Goal: Information Seeking & Learning: Learn about a topic

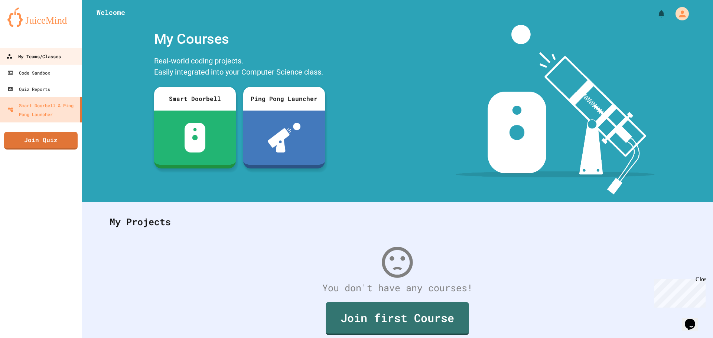
click at [40, 59] on div "My Teams/Classes" at bounding box center [33, 56] width 55 height 9
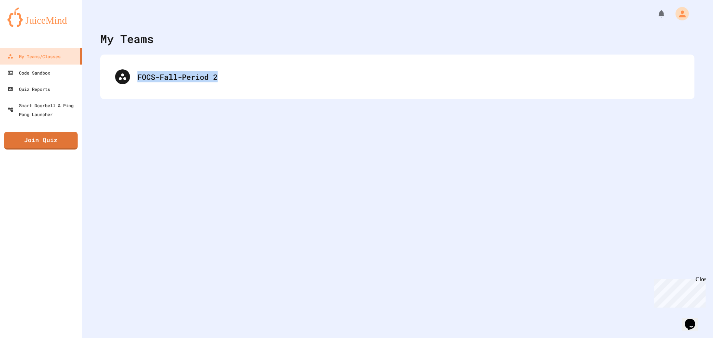
click at [282, 50] on div "My Teams FOCS-Fall-Period 2" at bounding box center [397, 169] width 631 height 338
click at [274, 69] on div "FOCS-Fall-Period 2" at bounding box center [397, 77] width 579 height 30
click at [269, 70] on div "FOCS-Fall-Period 2" at bounding box center [394, 77] width 573 height 30
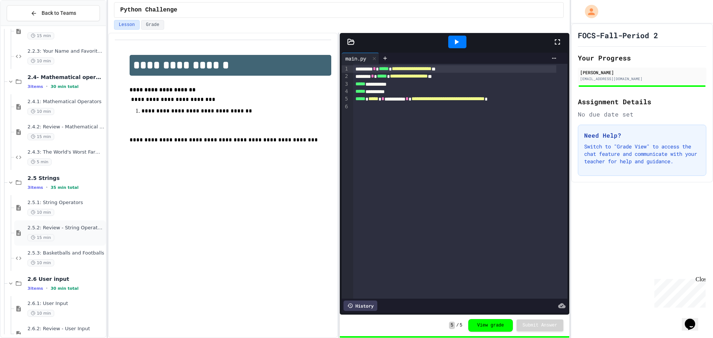
drag, startPoint x: 84, startPoint y: 219, endPoint x: 87, endPoint y: 225, distance: 5.8
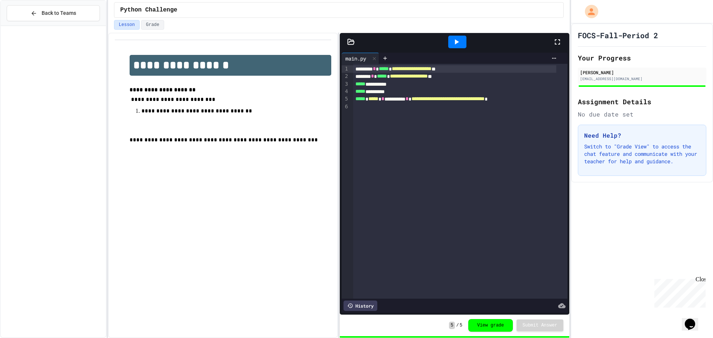
scroll to position [1294, 0]
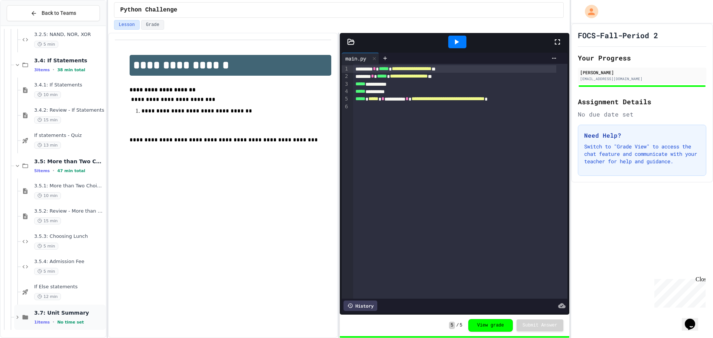
click at [84, 314] on span "3.7: Unit Summary" at bounding box center [69, 313] width 70 height 7
click at [83, 287] on span "If Else statements" at bounding box center [69, 287] width 70 height 6
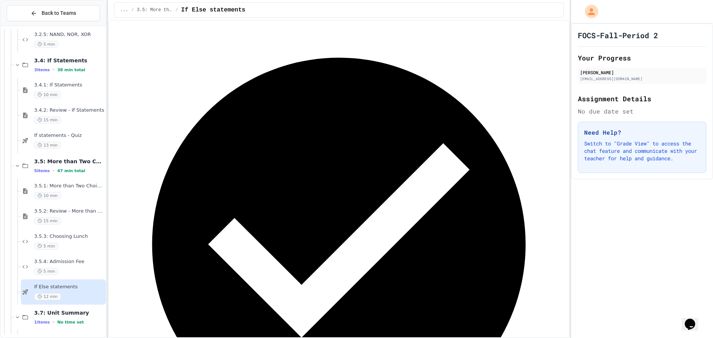
scroll to position [112, 0]
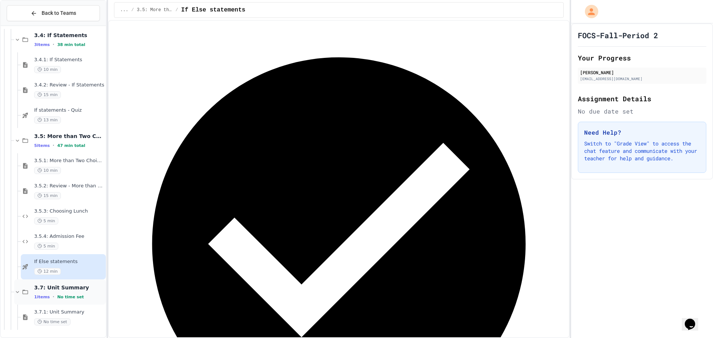
click at [68, 290] on span "3.7: Unit Summary" at bounding box center [69, 287] width 70 height 7
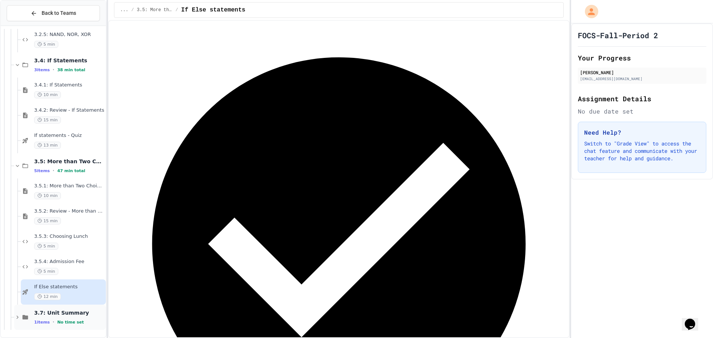
click at [69, 310] on span "3.7: Unit Summary" at bounding box center [69, 313] width 70 height 7
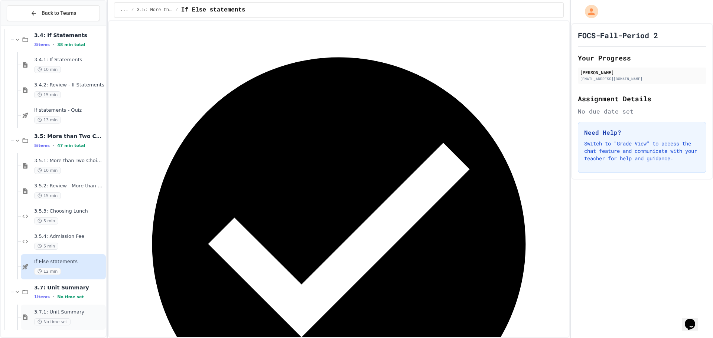
click at [69, 313] on span "3.7.1: Unit Summary" at bounding box center [69, 312] width 70 height 6
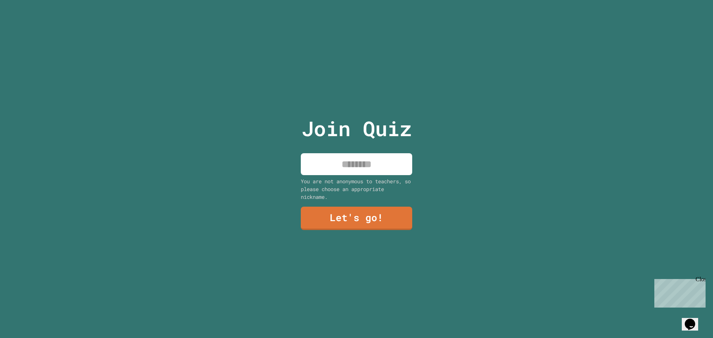
click at [384, 169] on input at bounding box center [356, 164] width 111 height 22
click at [339, 160] on input "******" at bounding box center [356, 164] width 111 height 22
click at [356, 162] on input "*******" at bounding box center [356, 164] width 111 height 22
click at [381, 166] on input "*******" at bounding box center [356, 164] width 111 height 22
type input "*"
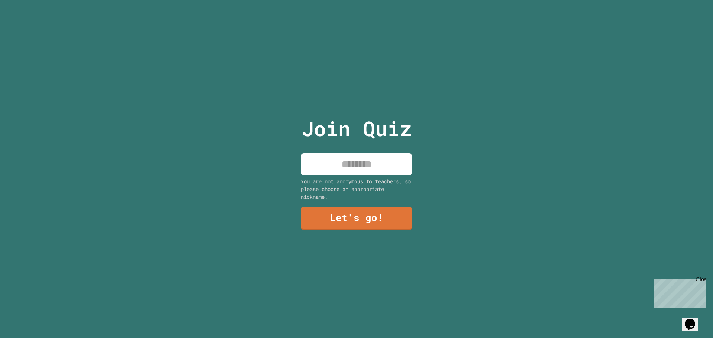
type input "*"
click at [345, 163] on input "**********" at bounding box center [356, 164] width 111 height 22
click at [386, 159] on input "**********" at bounding box center [356, 164] width 111 height 22
click at [344, 160] on input "**********" at bounding box center [356, 164] width 111 height 22
click at [345, 158] on input "**********" at bounding box center [356, 164] width 111 height 22
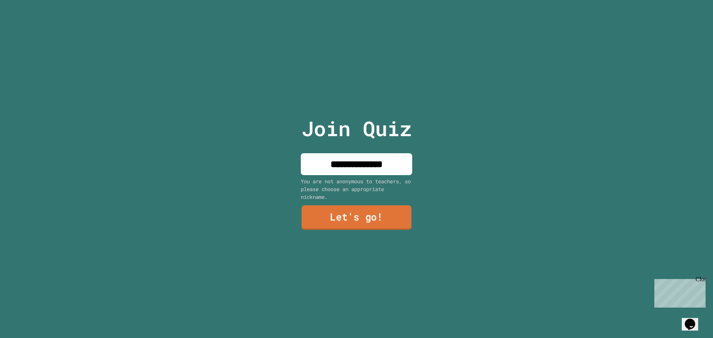
type input "**********"
click at [385, 216] on link "Let's go!" at bounding box center [356, 218] width 110 height 24
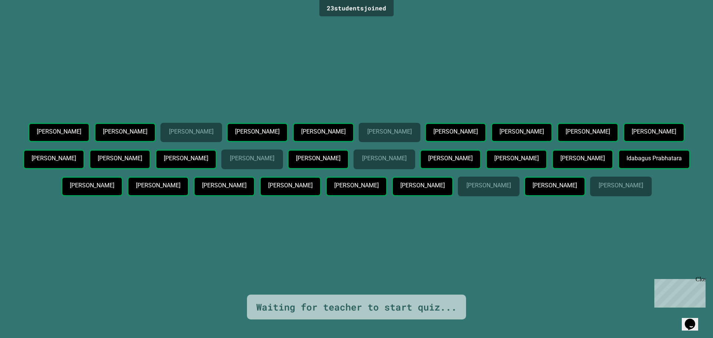
click at [319, 301] on div "Waiting for teacher to start quiz..." at bounding box center [356, 307] width 200 height 14
click at [318, 301] on div "Waiting for teacher to start quiz..." at bounding box center [356, 307] width 200 height 14
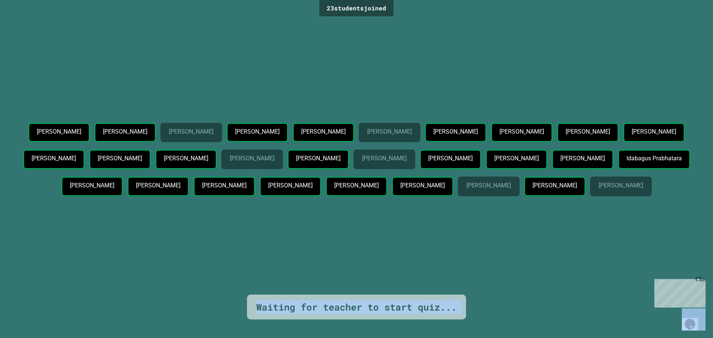
click at [318, 301] on div "Waiting for teacher to start quiz..." at bounding box center [356, 307] width 200 height 14
drag, startPoint x: 292, startPoint y: 188, endPoint x: 321, endPoint y: 188, distance: 28.2
click at [189, 188] on div "Ashlyn Tootill" at bounding box center [158, 187] width 62 height 20
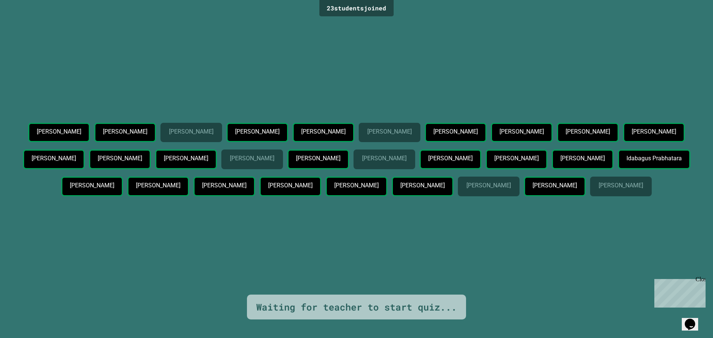
click at [419, 162] on div "Daniel Durante" at bounding box center [450, 160] width 62 height 20
drag, startPoint x: 360, startPoint y: 220, endPoint x: 373, endPoint y: 218, distance: 13.6
click at [532, 189] on p "Dylan Peart" at bounding box center [554, 185] width 44 height 7
drag, startPoint x: 353, startPoint y: 222, endPoint x: 369, endPoint y: 221, distance: 15.2
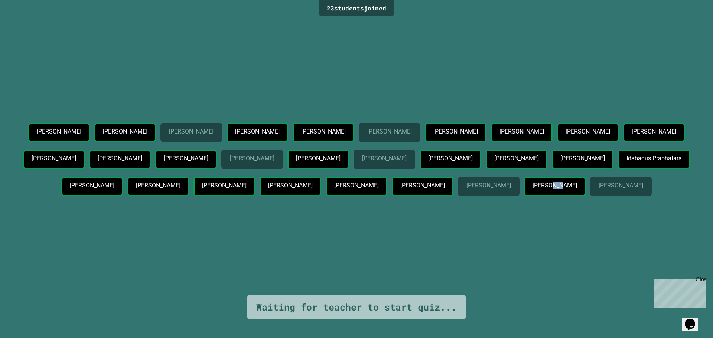
click at [532, 189] on p "Dylan Peart" at bounding box center [554, 185] width 44 height 7
drag, startPoint x: 347, startPoint y: 219, endPoint x: 354, endPoint y: 216, distance: 8.0
click at [524, 196] on div "Dylan Peart" at bounding box center [555, 187] width 62 height 20
click at [532, 189] on p "Dylan Peart" at bounding box center [554, 185] width 44 height 7
drag, startPoint x: 352, startPoint y: 219, endPoint x: 369, endPoint y: 218, distance: 16.7
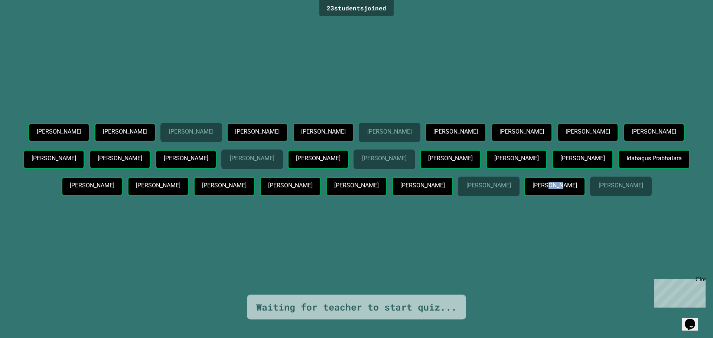
click at [532, 189] on p "Dylan Peart" at bounding box center [554, 185] width 44 height 7
click at [524, 196] on div "Dylan Peart" at bounding box center [555, 187] width 62 height 20
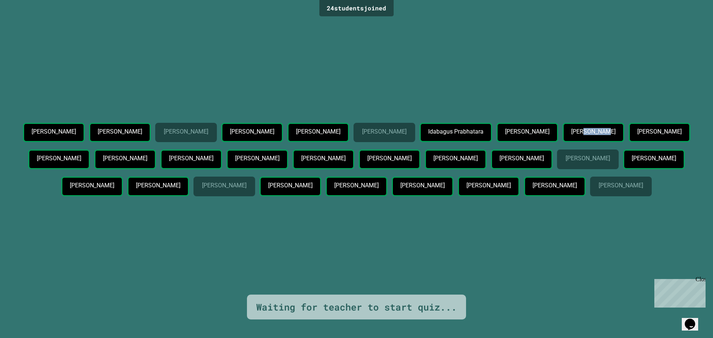
drag, startPoint x: 228, startPoint y: 127, endPoint x: 268, endPoint y: 121, distance: 40.2
click at [562, 123] on div "Ava McCleaf" at bounding box center [593, 133] width 62 height 20
click at [90, 150] on div "Sarah Contreras-Barrientos" at bounding box center [59, 160] width 62 height 20
drag, startPoint x: 1294, startPoint y: 563, endPoint x: 677, endPoint y: 282, distance: 677.8
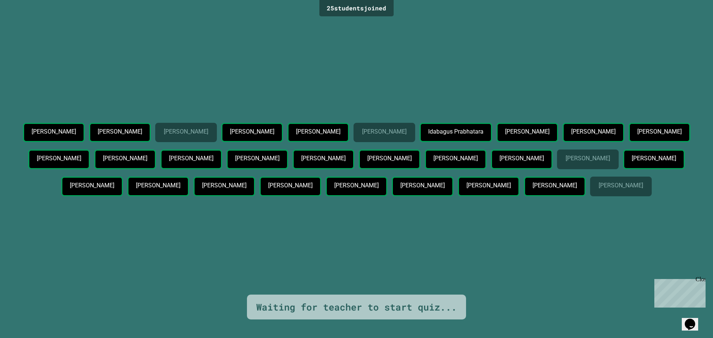
drag, startPoint x: 699, startPoint y: 289, endPoint x: 637, endPoint y: 287, distance: 61.7
click at [651, 287] on html "Chat with us now! Close" at bounding box center [678, 292] width 54 height 32
drag, startPoint x: 368, startPoint y: 10, endPoint x: 404, endPoint y: 9, distance: 36.4
click at [404, 9] on div "25 student s joined Janelle Neely Jasmin Molina Guzman Faith Relunia Darcy John…" at bounding box center [356, 169] width 713 height 338
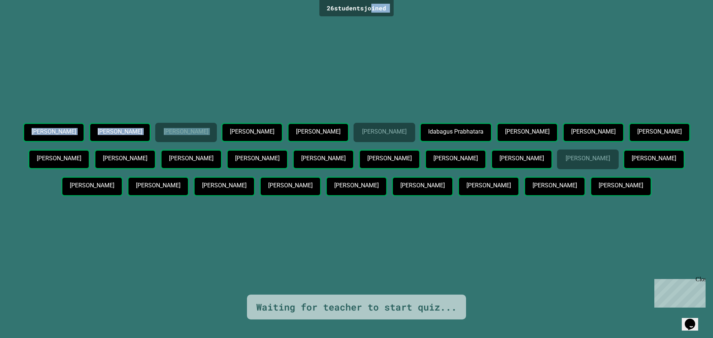
click at [391, 15] on div "26 student s joined" at bounding box center [356, 8] width 74 height 16
drag, startPoint x: 321, startPoint y: 8, endPoint x: 393, endPoint y: 12, distance: 72.5
click at [393, 12] on div "26 student s joined Janelle Neely Jasmin Molina Guzman Faith Relunia Darcy John…" at bounding box center [356, 169] width 713 height 338
click at [385, 7] on div "26 student s joined" at bounding box center [356, 8] width 74 height 16
drag, startPoint x: 385, startPoint y: 7, endPoint x: 324, endPoint y: 9, distance: 60.5
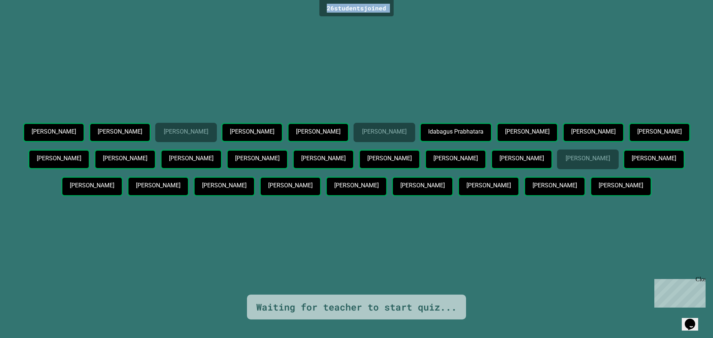
click at [324, 9] on div "26 student s joined" at bounding box center [356, 8] width 74 height 16
click at [81, 155] on p "Sarah Contreras-Barrientos" at bounding box center [59, 158] width 44 height 7
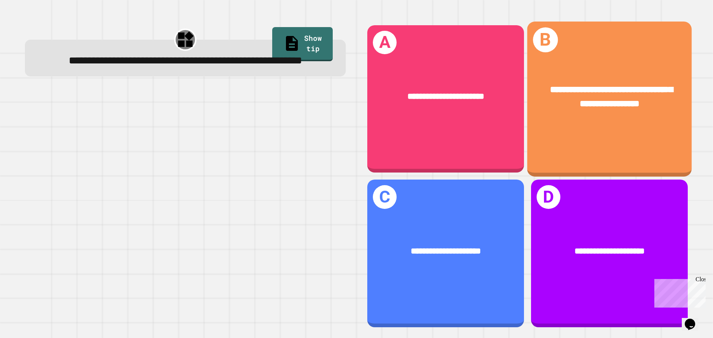
click at [580, 122] on div "**********" at bounding box center [609, 97] width 164 height 64
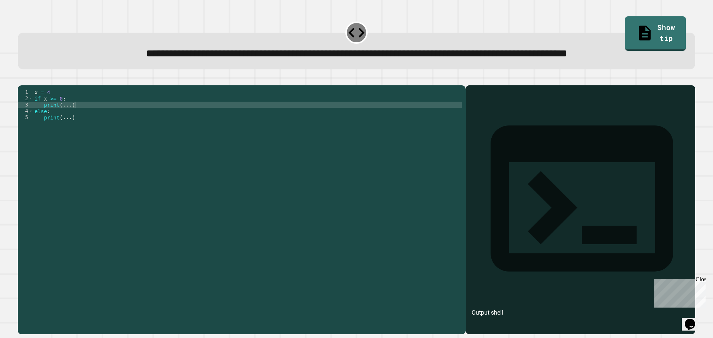
click at [74, 132] on div "x = 4 if x >= 0 : print ( ... ) else : print ( ... )" at bounding box center [247, 193] width 429 height 208
click at [73, 132] on div "x = 4 if x >= 0 : print ( ... ) else : print ( ... )" at bounding box center [247, 193] width 429 height 208
click at [66, 133] on div "x = 4 if x >= 0 : print ( ... ) else : print ( ... )" at bounding box center [247, 193] width 429 height 208
click at [63, 136] on div "x = 4 if x >= 0 : print ( positive ) else : print ( ... )" at bounding box center [247, 193] width 429 height 208
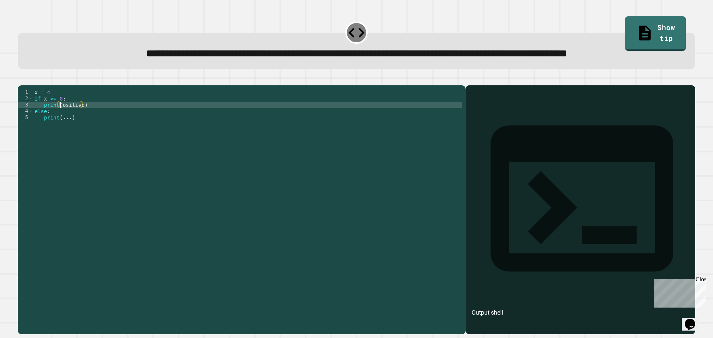
scroll to position [0, 2]
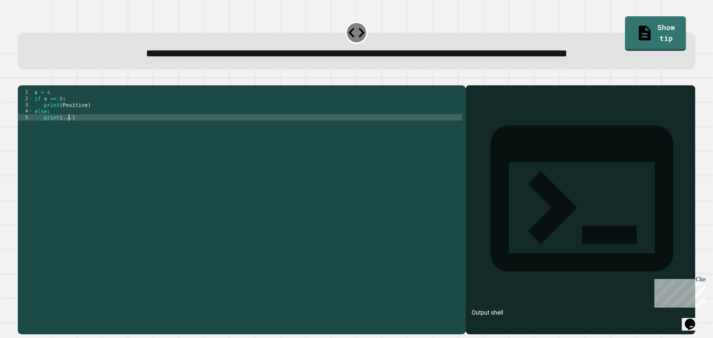
click at [68, 147] on div "x = 4 if x >= 0 : print ( Positive ) else : print ( ... )" at bounding box center [247, 193] width 429 height 208
click at [103, 141] on div "x = 4 if x >= 0 : print ( Positive ) else : print ( Negitive )" at bounding box center [247, 193] width 429 height 208
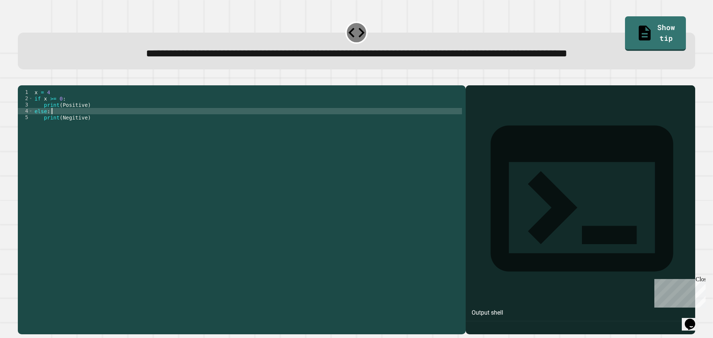
scroll to position [0, 1]
click at [22, 79] on icon "button" at bounding box center [22, 79] width 0 height 0
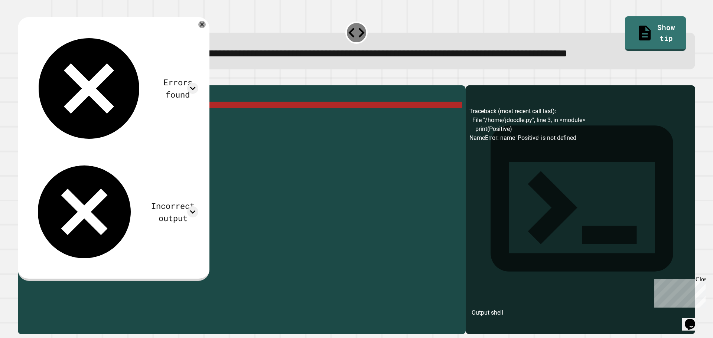
click at [40, 134] on div "x = 4 if x >= 0 : print ( Positive ) else : print ( Negitive )" at bounding box center [247, 193] width 429 height 208
click at [56, 121] on div "x = 4 if x >= 0 : print ( Positive ) else : print ( Negitive )" at bounding box center [247, 193] width 429 height 208
click at [82, 134] on div "x = 4 if x >= 0 : print ( Positive ) else : print ( Negitive )" at bounding box center [247, 193] width 429 height 208
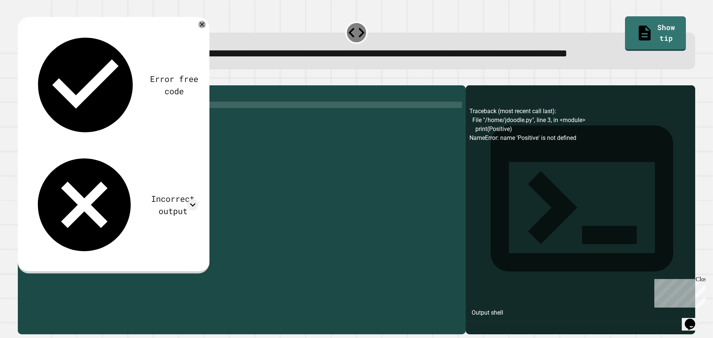
scroll to position [0, 3]
click at [33, 85] on div at bounding box center [356, 80] width 677 height 9
click at [22, 79] on icon "button" at bounding box center [22, 79] width 0 height 0
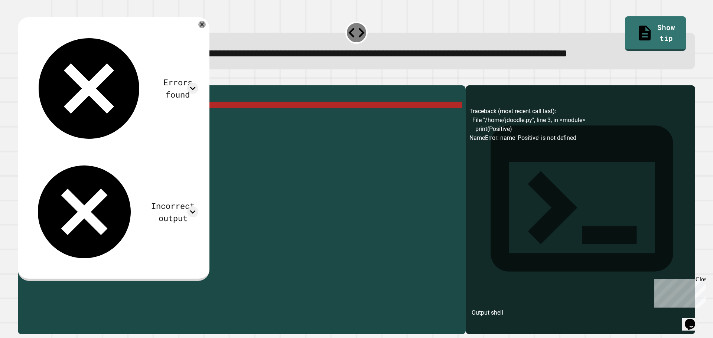
drag, startPoint x: 320, startPoint y: 53, endPoint x: 317, endPoint y: 56, distance: 4.2
click at [320, 53] on span "**********" at bounding box center [356, 53] width 421 height 10
click at [317, 56] on span "**********" at bounding box center [356, 53] width 421 height 10
copy span "********"
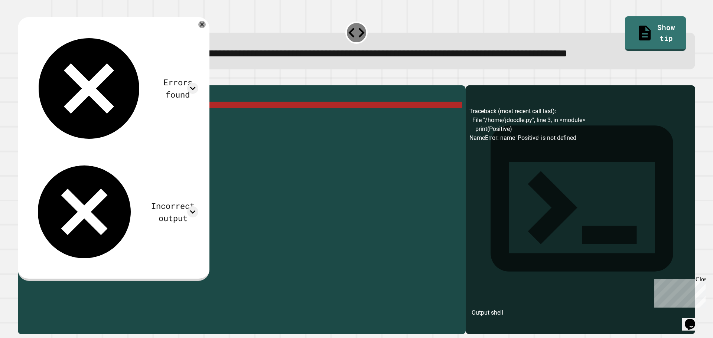
click at [68, 135] on div "x = 4 if x >= 0 : print ( Positive ) else : print ( Negitive )" at bounding box center [247, 193] width 429 height 208
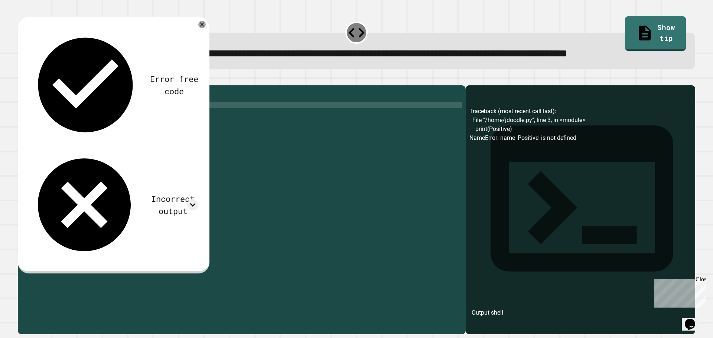
click at [22, 79] on icon "button" at bounding box center [22, 79] width 0 height 0
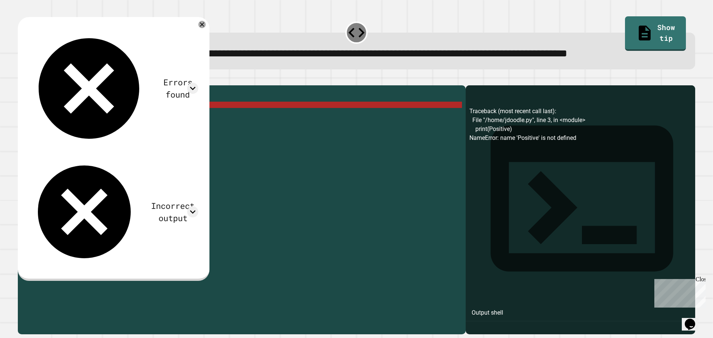
click at [61, 134] on div "x = 4 if x >= 0 : print ( Positive ) else : print ( Negitive )" at bounding box center [247, 193] width 429 height 208
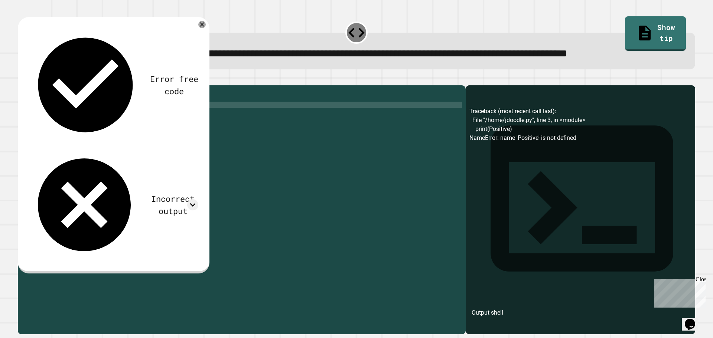
scroll to position [0, 4]
click at [60, 147] on div "x = 4 if x >= 0 : print ( "Positive" ) else : print ( Negitive )" at bounding box center [247, 193] width 429 height 208
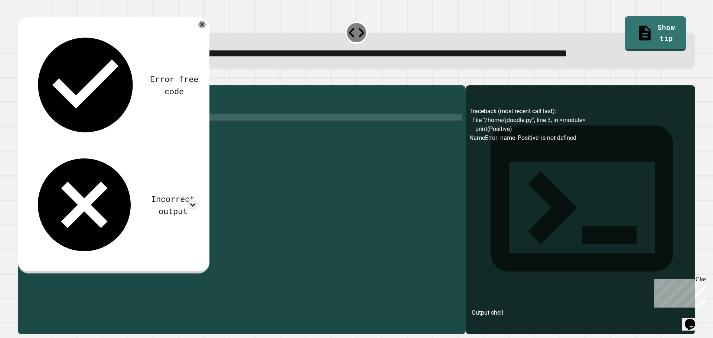
scroll to position [0, 2]
click at [86, 145] on div "x = 4 if x >= 0 : print ( "Positive" ) else : print ( "Negitive)" at bounding box center [247, 193] width 429 height 208
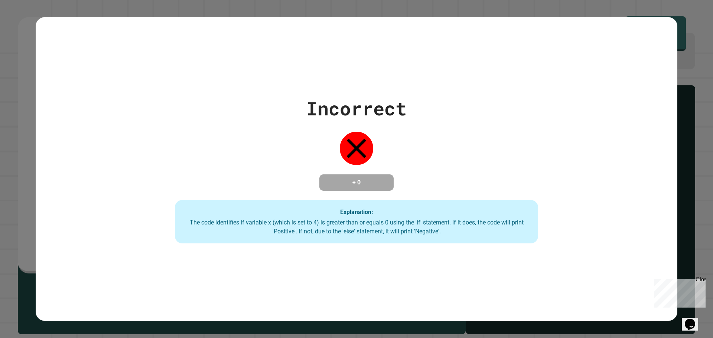
type textarea "**********"
drag, startPoint x: 660, startPoint y: 82, endPoint x: 683, endPoint y: 78, distance: 23.0
click at [661, 82] on div "Incorrect + 0 Explanation: The code identifies if variable x (which is set to 4…" at bounding box center [356, 169] width 641 height 304
click at [683, 78] on div "Incorrect + 0 Explanation: The code identifies if variable x (which is set to 4…" at bounding box center [356, 169] width 713 height 338
click at [12, 105] on div "Incorrect + 0 Explanation: The code identifies if variable x (which is set to 4…" at bounding box center [356, 169] width 713 height 338
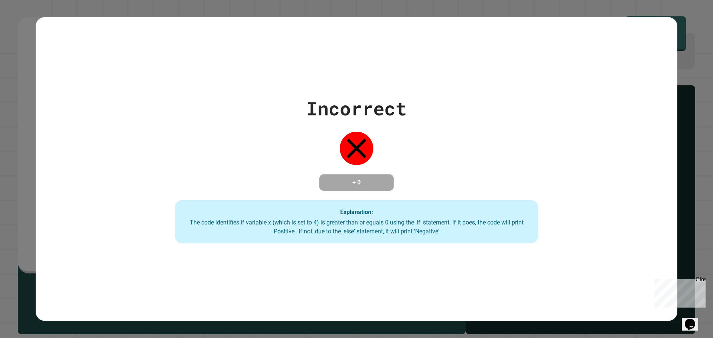
click at [700, 278] on div "Close" at bounding box center [699, 280] width 9 height 9
drag, startPoint x: 358, startPoint y: 144, endPoint x: 339, endPoint y: 142, distance: 18.7
click at [354, 144] on icon at bounding box center [356, 148] width 33 height 33
drag, startPoint x: 334, startPoint y: 143, endPoint x: 338, endPoint y: 151, distance: 9.0
click at [334, 147] on div "Incorrect + 0 Explanation: The code identifies if variable x (which is set to 4…" at bounding box center [356, 169] width 518 height 149
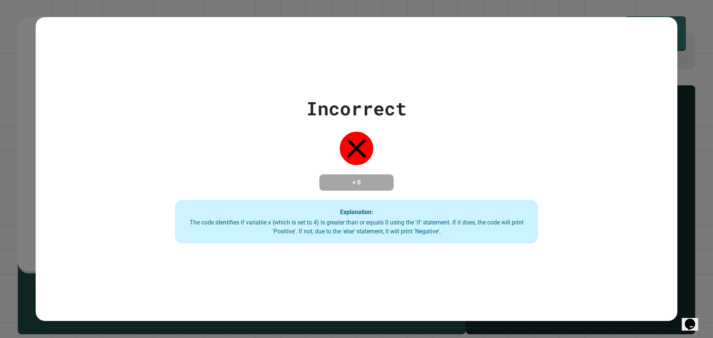
click at [281, 226] on div "The code identifies if variable x (which is set to 4) is greater than or equals…" at bounding box center [356, 227] width 348 height 18
drag, startPoint x: 307, startPoint y: 226, endPoint x: 321, endPoint y: 227, distance: 14.9
click at [313, 226] on div "The code identifies if variable x (which is set to 4) is greater than or equals…" at bounding box center [356, 227] width 348 height 18
click at [329, 228] on div "The code identifies if variable x (which is set to 4) is greater than or equals…" at bounding box center [356, 227] width 348 height 18
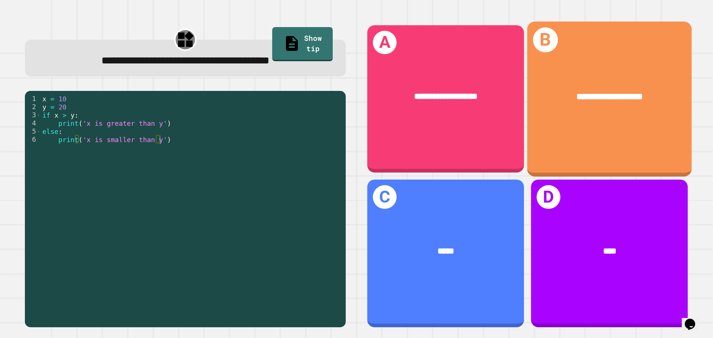
click at [604, 92] on span "**********" at bounding box center [609, 96] width 67 height 9
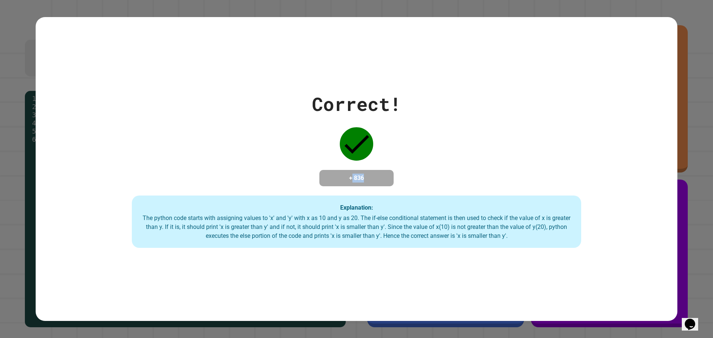
drag, startPoint x: 344, startPoint y: 173, endPoint x: 376, endPoint y: 172, distance: 32.3
click at [376, 174] on h4 "+ 836" at bounding box center [356, 178] width 59 height 9
drag, startPoint x: 337, startPoint y: 174, endPoint x: 373, endPoint y: 179, distance: 36.0
click at [373, 179] on h4 "+ 836" at bounding box center [356, 178] width 59 height 9
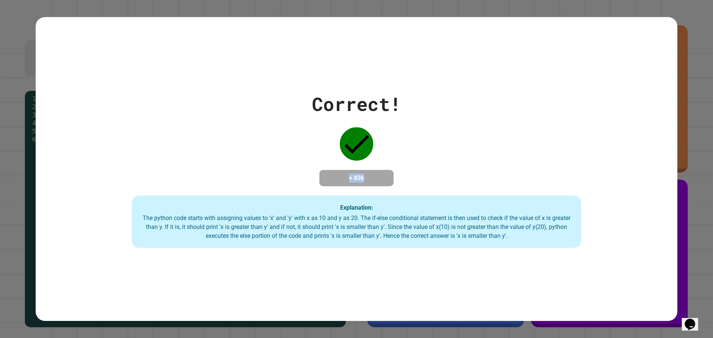
click at [373, 179] on h4 "+ 836" at bounding box center [356, 178] width 59 height 9
drag, startPoint x: 366, startPoint y: 175, endPoint x: 325, endPoint y: 179, distance: 41.1
click at [327, 180] on h4 "+ 836" at bounding box center [356, 178] width 59 height 9
click at [327, 177] on h4 "+ 836" at bounding box center [356, 178] width 59 height 9
click at [350, 177] on h4 "+ 836" at bounding box center [356, 178] width 59 height 9
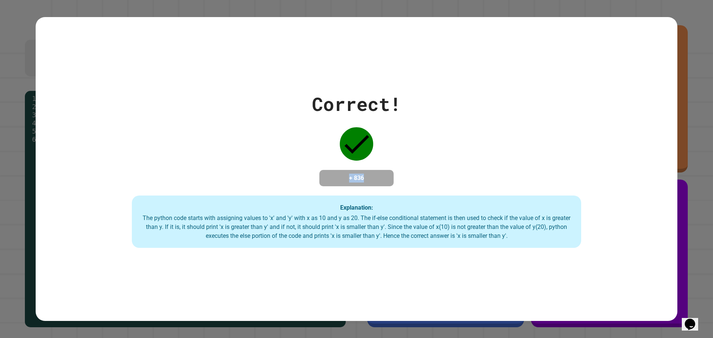
click at [375, 170] on div "+ 836" at bounding box center [356, 178] width 74 height 16
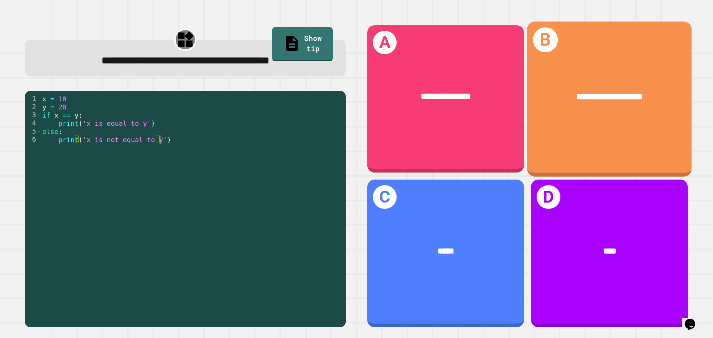
click at [617, 101] on div "**********" at bounding box center [609, 97] width 128 height 14
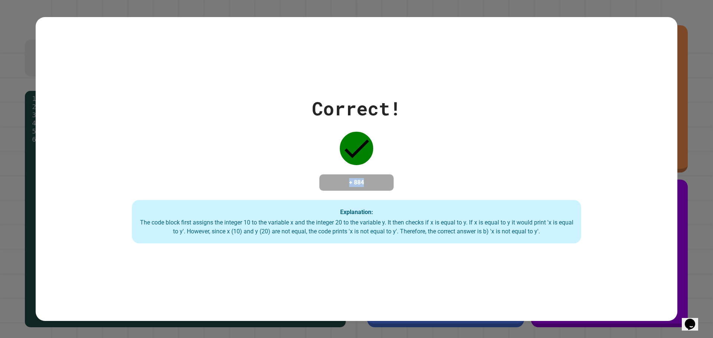
drag, startPoint x: 334, startPoint y: 180, endPoint x: 376, endPoint y: 179, distance: 42.0
click at [378, 178] on h4 "+ 884" at bounding box center [356, 182] width 59 height 9
click at [346, 182] on h4 "+ 884" at bounding box center [356, 182] width 59 height 9
drag, startPoint x: 341, startPoint y: 224, endPoint x: 346, endPoint y: 224, distance: 5.2
click at [346, 224] on div "The code block first assigns the integer 10 to the variable x and the integer 2…" at bounding box center [356, 227] width 434 height 18
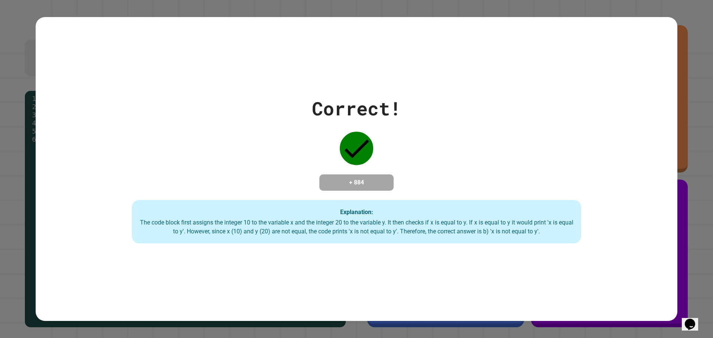
click at [336, 206] on div "Explanation: The code block first assigns the integer 10 to the variable x and …" at bounding box center [356, 222] width 449 height 44
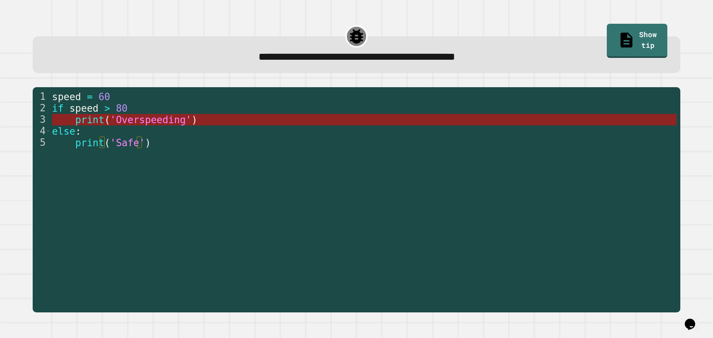
click at [89, 118] on span "print" at bounding box center [89, 119] width 29 height 11
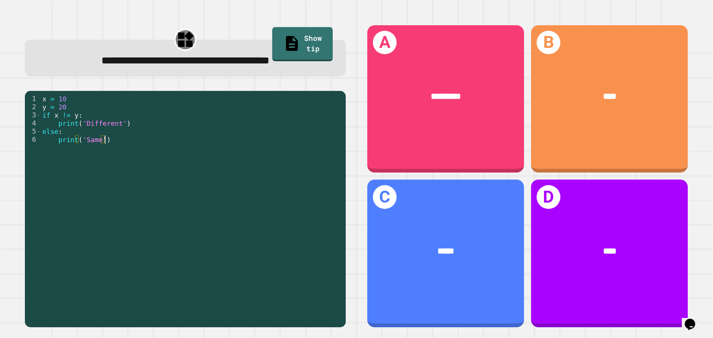
click at [41, 131] on div "1 2 3 4 5 6 x = 10 y = 20 if x != y : print ( 'Different' ) else : print ( 'Sam…" at bounding box center [183, 201] width 317 height 212
click at [105, 138] on div "x = 10 y = 20 if x != y : print ( 'Different' ) else : print ( 'Same' )" at bounding box center [191, 209] width 301 height 229
drag, startPoint x: 112, startPoint y: 146, endPoint x: 102, endPoint y: 152, distance: 11.0
click at [108, 151] on div "x = 10 y = 20 if x != y : print ( 'Different' ) else : print ( 'Same' )" at bounding box center [191, 209] width 301 height 229
click at [45, 131] on div "x = 10 y = 20 if x != y : print ( 'Different' ) else : print ( 'Same' )" at bounding box center [191, 209] width 301 height 229
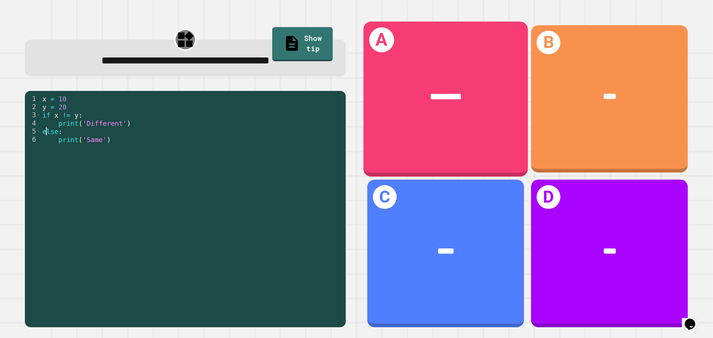
click at [455, 147] on div "A *********" at bounding box center [445, 99] width 164 height 155
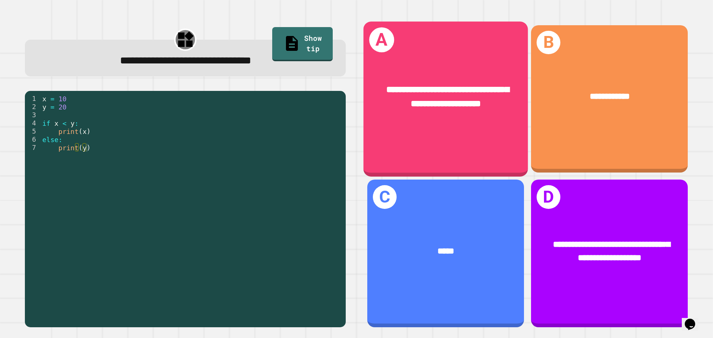
click at [477, 137] on div "**********" at bounding box center [445, 99] width 164 height 155
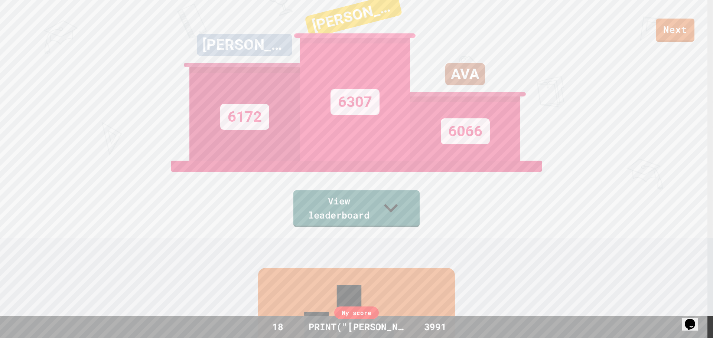
scroll to position [0, 0]
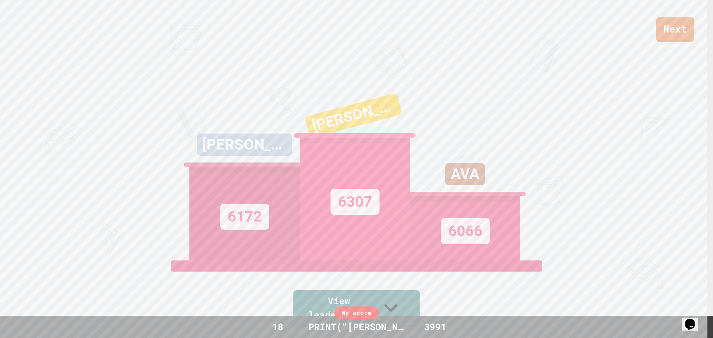
click at [677, 40] on link "Next" at bounding box center [675, 29] width 38 height 24
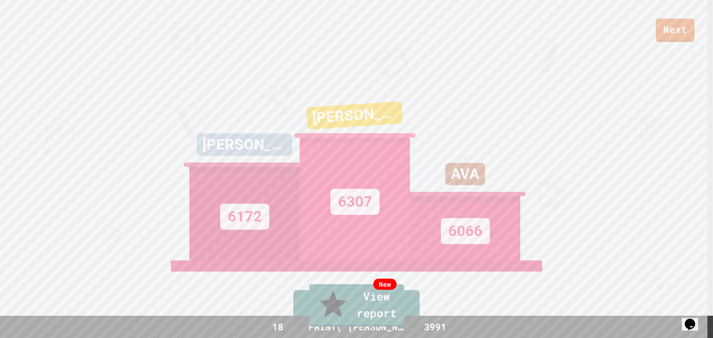
drag, startPoint x: 674, startPoint y: 42, endPoint x: 456, endPoint y: 195, distance: 267.0
